Goal: Task Accomplishment & Management: Use online tool/utility

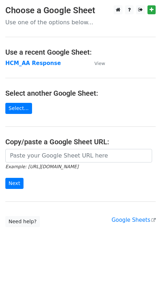
drag, startPoint x: 0, startPoint y: 0, endPoint x: 37, endPoint y: 65, distance: 74.5
click at [37, 65] on strong "HCM_AA Response" at bounding box center [33, 63] width 56 height 6
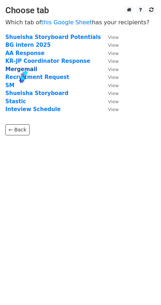
click at [20, 71] on strong "Mergemail" at bounding box center [21, 69] width 32 height 6
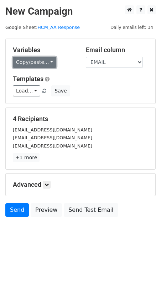
click at [37, 61] on link "Copy/paste..." at bounding box center [35, 62] width 44 height 11
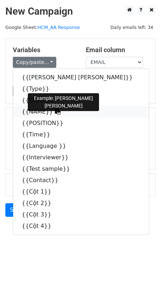
click at [30, 113] on link "{{NAME}}" at bounding box center [81, 111] width 136 height 11
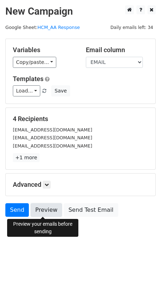
click at [52, 211] on link "Preview" at bounding box center [46, 210] width 31 height 14
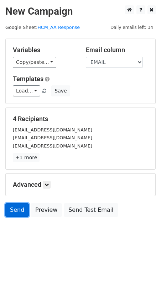
click at [20, 213] on link "Send" at bounding box center [17, 210] width 24 height 14
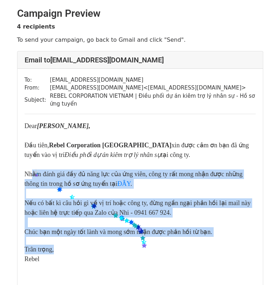
drag, startPoint x: 32, startPoint y: 168, endPoint x: 142, endPoint y: 243, distance: 132.8
click at [142, 243] on div "​​Dear Nguyễn Thị Linh, Đầu tiên, Rebel Corporation Việt Nam xin được cảm ơn bạ…" at bounding box center [140, 196] width 231 height 151
click at [213, 205] on div "Nếu có bất kì câu hỏi gì về vị trí hoặc công ty, đừng ngần ngại phản hồi lại ma…" at bounding box center [140, 207] width 231 height 19
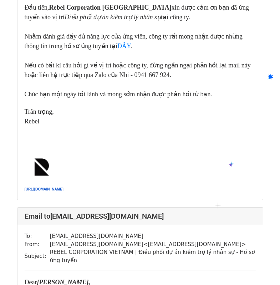
scroll to position [718, 0]
